Goal: Task Accomplishment & Management: Use online tool/utility

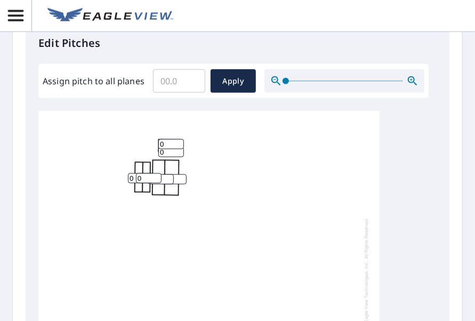
scroll to position [11, 0]
click at [169, 136] on input "0" at bounding box center [171, 141] width 26 height 10
type input "2"
click at [165, 144] on input "0" at bounding box center [171, 149] width 26 height 10
type input "2"
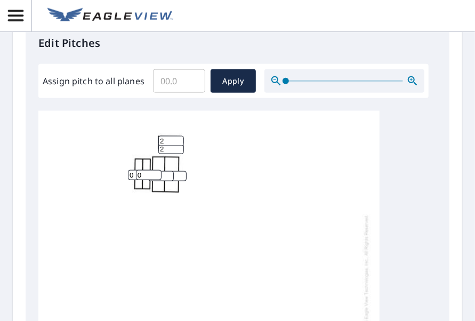
click at [144, 170] on input "0" at bounding box center [149, 175] width 26 height 10
type input "2"
click at [134, 170] on input "0" at bounding box center [141, 175] width 26 height 10
type input "2"
click at [163, 171] on input "0" at bounding box center [161, 176] width 26 height 10
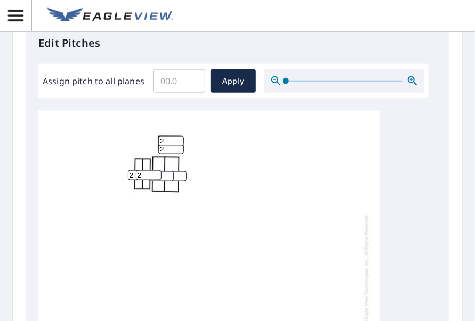
type input "4"
click at [176, 171] on input "0" at bounding box center [174, 176] width 26 height 10
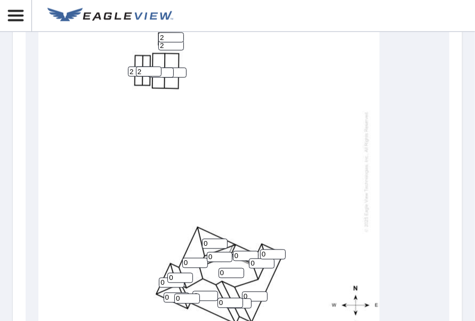
scroll to position [587, 0]
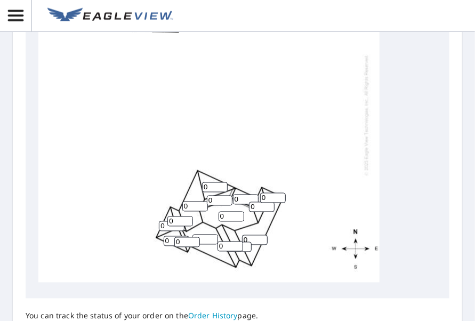
type input "4"
click at [193, 202] on input "0" at bounding box center [195, 207] width 26 height 10
type input "5"
click at [215, 182] on input "0" at bounding box center [215, 187] width 26 height 10
type input "5"
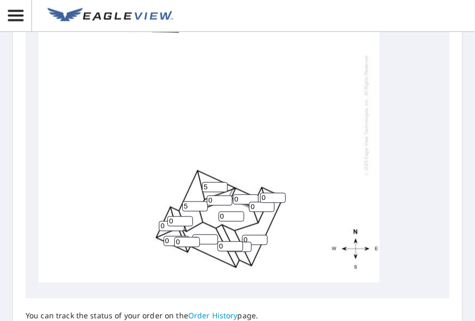
click at [241, 195] on input "0" at bounding box center [246, 200] width 26 height 10
click at [214, 196] on input "0" at bounding box center [220, 201] width 26 height 10
click at [174, 217] on input "0" at bounding box center [181, 222] width 26 height 10
type input "5"
click at [168, 221] on input "0" at bounding box center [172, 226] width 26 height 10
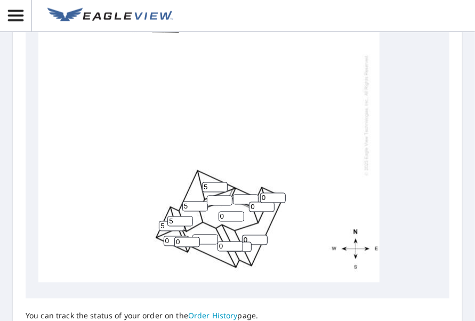
type input "5"
click at [169, 236] on input "0" at bounding box center [177, 241] width 26 height 10
type input "5"
click at [182, 237] on input "0" at bounding box center [187, 242] width 26 height 10
type input "5"
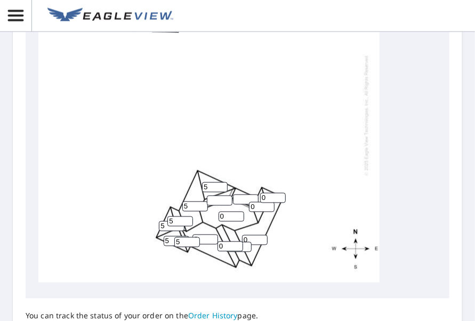
click at [224, 242] on input "0" at bounding box center [231, 247] width 26 height 10
type input "5"
click at [227, 212] on input "0" at bounding box center [232, 217] width 26 height 10
type input "5"
click at [218, 196] on input "number" at bounding box center [220, 201] width 26 height 10
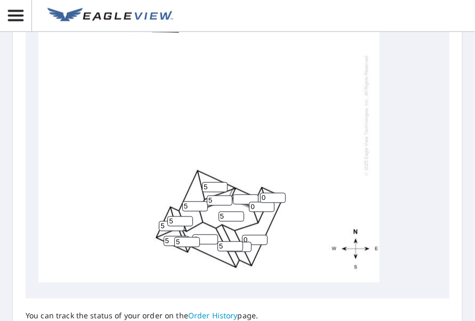
type input "5"
click at [242, 195] on input "number" at bounding box center [246, 200] width 26 height 10
type input "5"
click at [264, 193] on input "0" at bounding box center [273, 198] width 26 height 10
click at [266, 193] on input "0" at bounding box center [273, 198] width 26 height 10
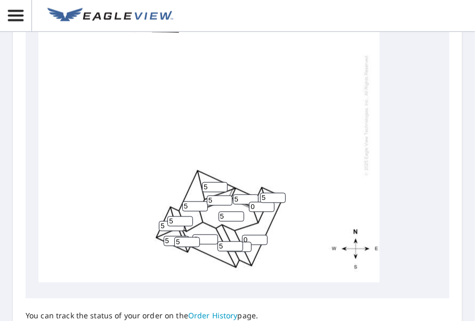
type input "5"
click at [256, 202] on input "0" at bounding box center [262, 207] width 26 height 10
type input "5"
click at [249, 235] on input "0" at bounding box center [255, 240] width 26 height 10
click at [225, 242] on input "5" at bounding box center [231, 247] width 26 height 10
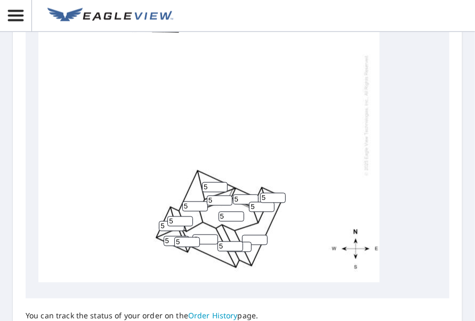
click at [205, 235] on input "0" at bounding box center [206, 240] width 26 height 10
type input "5"
click at [251, 235] on input "number" at bounding box center [255, 240] width 26 height 10
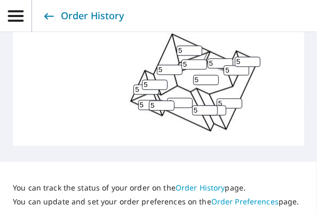
scroll to position [801, 0]
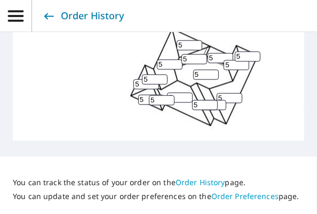
type input "5"
click at [225, 100] on input "0" at bounding box center [214, 105] width 26 height 10
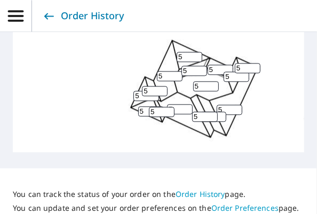
scroll to position [863, 0]
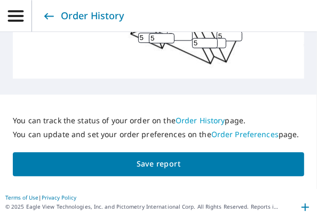
type input "5"
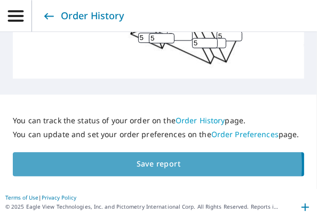
click at [157, 161] on span "Save report" at bounding box center [158, 163] width 274 height 13
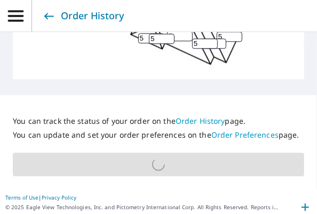
click at [269, 116] on p "You can track the status of your order on the Order History page." at bounding box center [158, 121] width 291 height 10
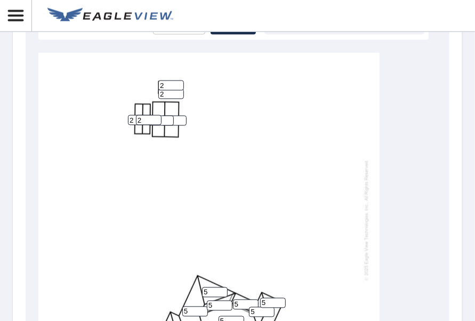
scroll to position [741, 0]
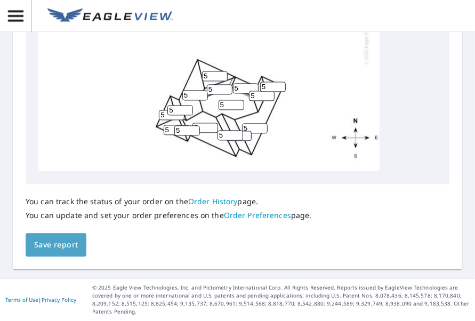
click at [57, 237] on button "Save report" at bounding box center [56, 245] width 61 height 24
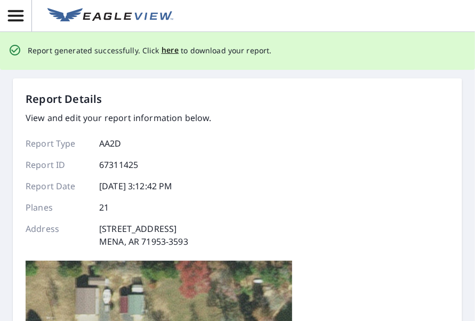
scroll to position [0, 0]
